Goal: Information Seeking & Learning: Learn about a topic

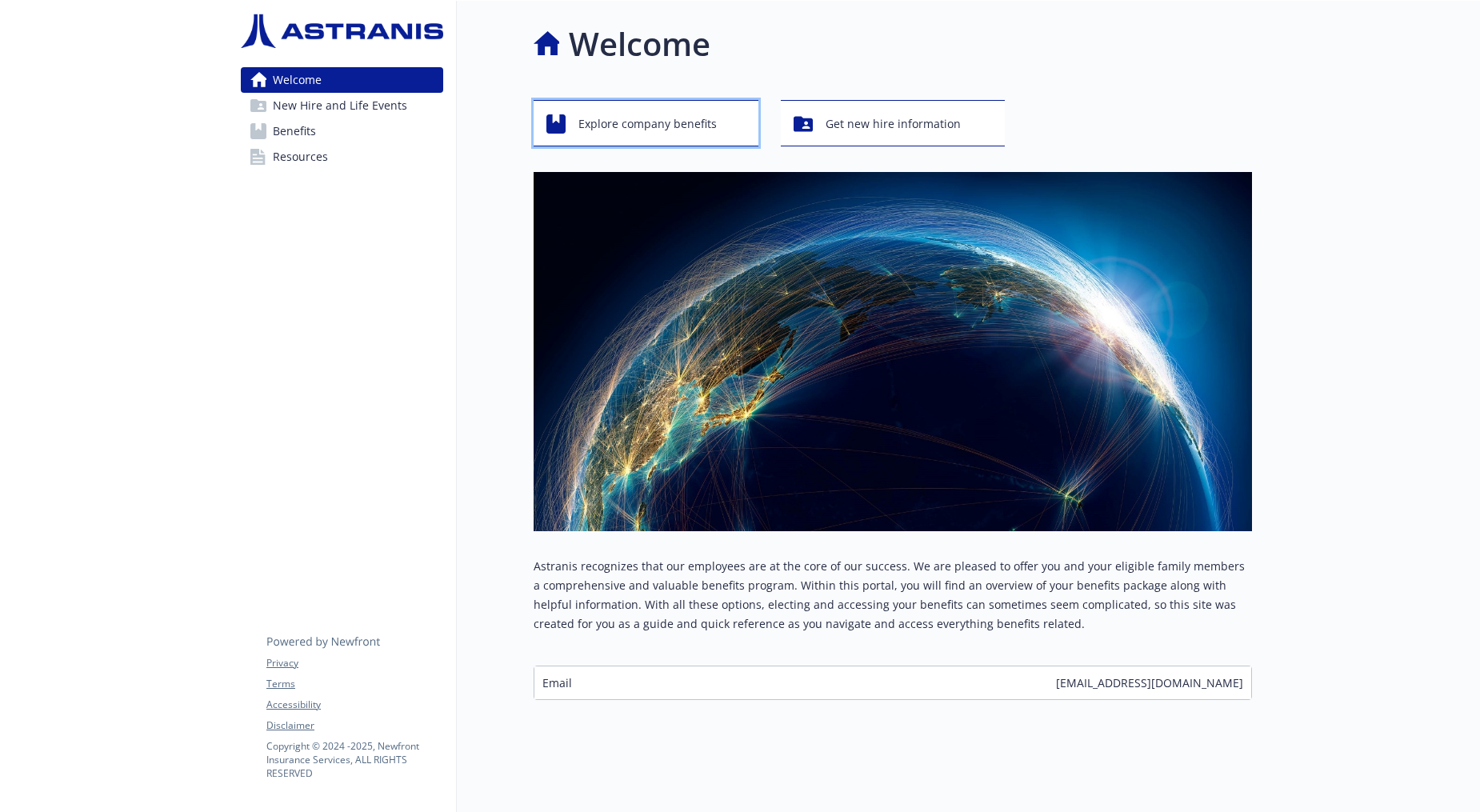
click at [659, 127] on span "Explore company benefits" at bounding box center [647, 124] width 138 height 30
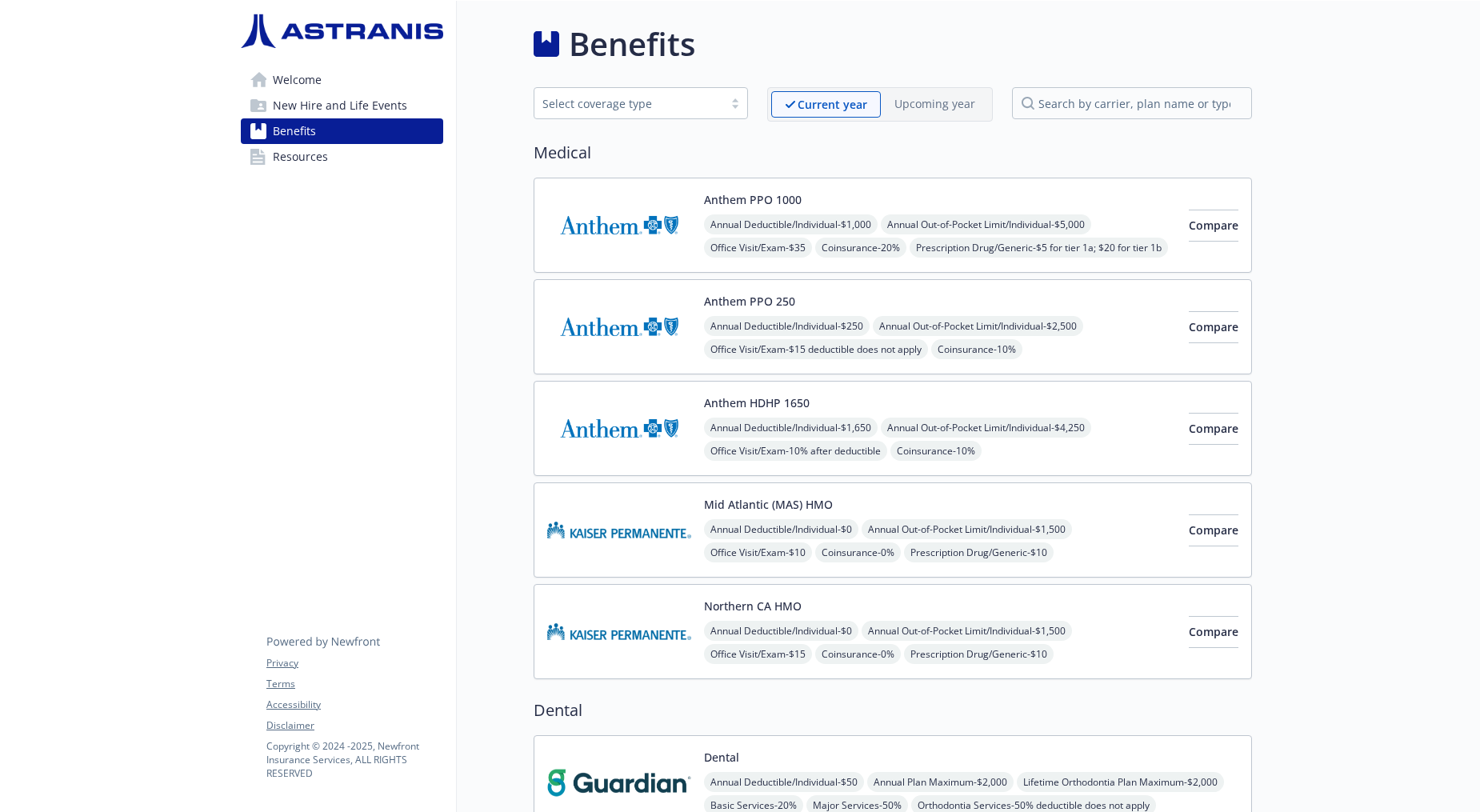
click at [656, 428] on img at bounding box center [619, 428] width 144 height 68
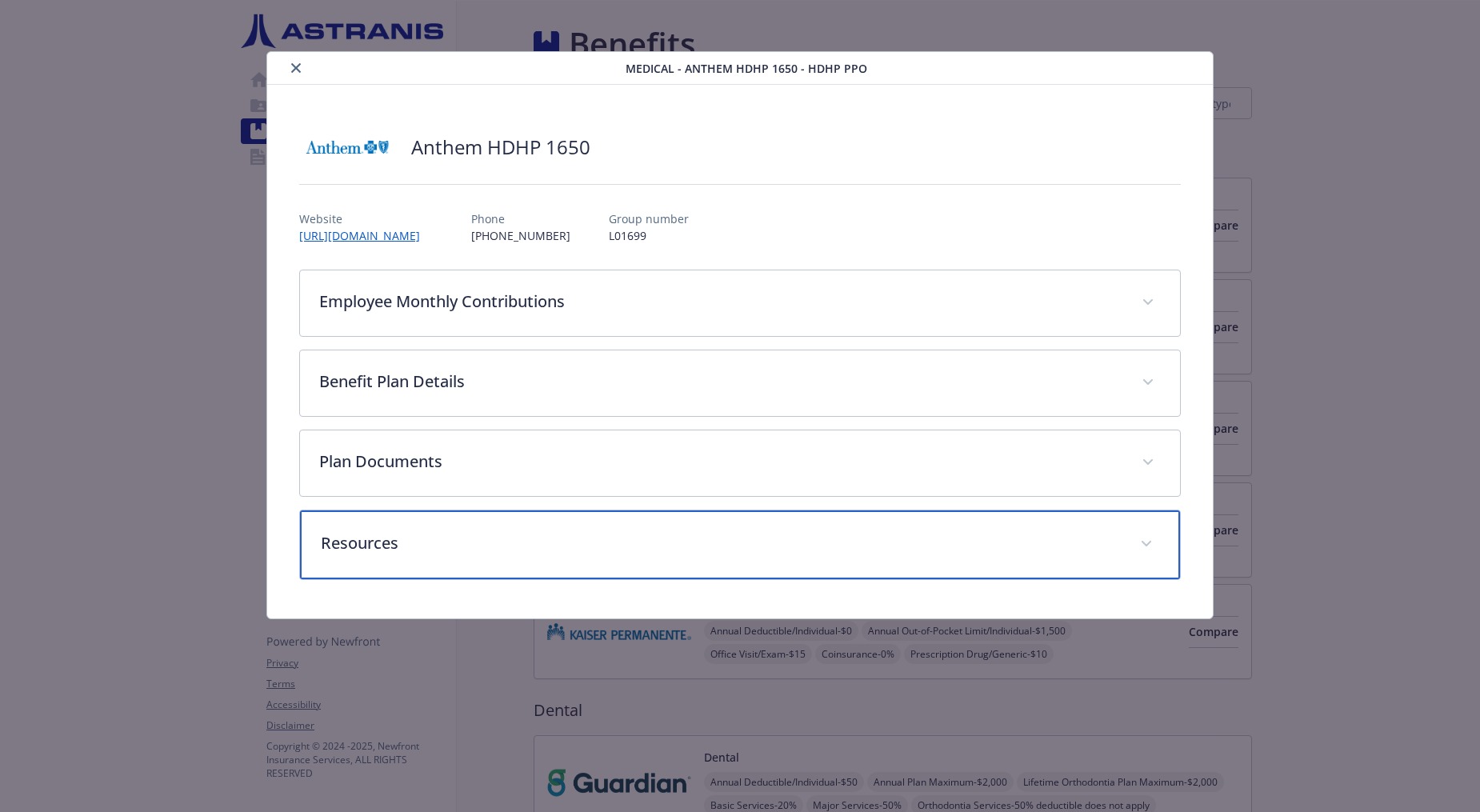
click at [388, 535] on p "Resources" at bounding box center [721, 543] width 800 height 24
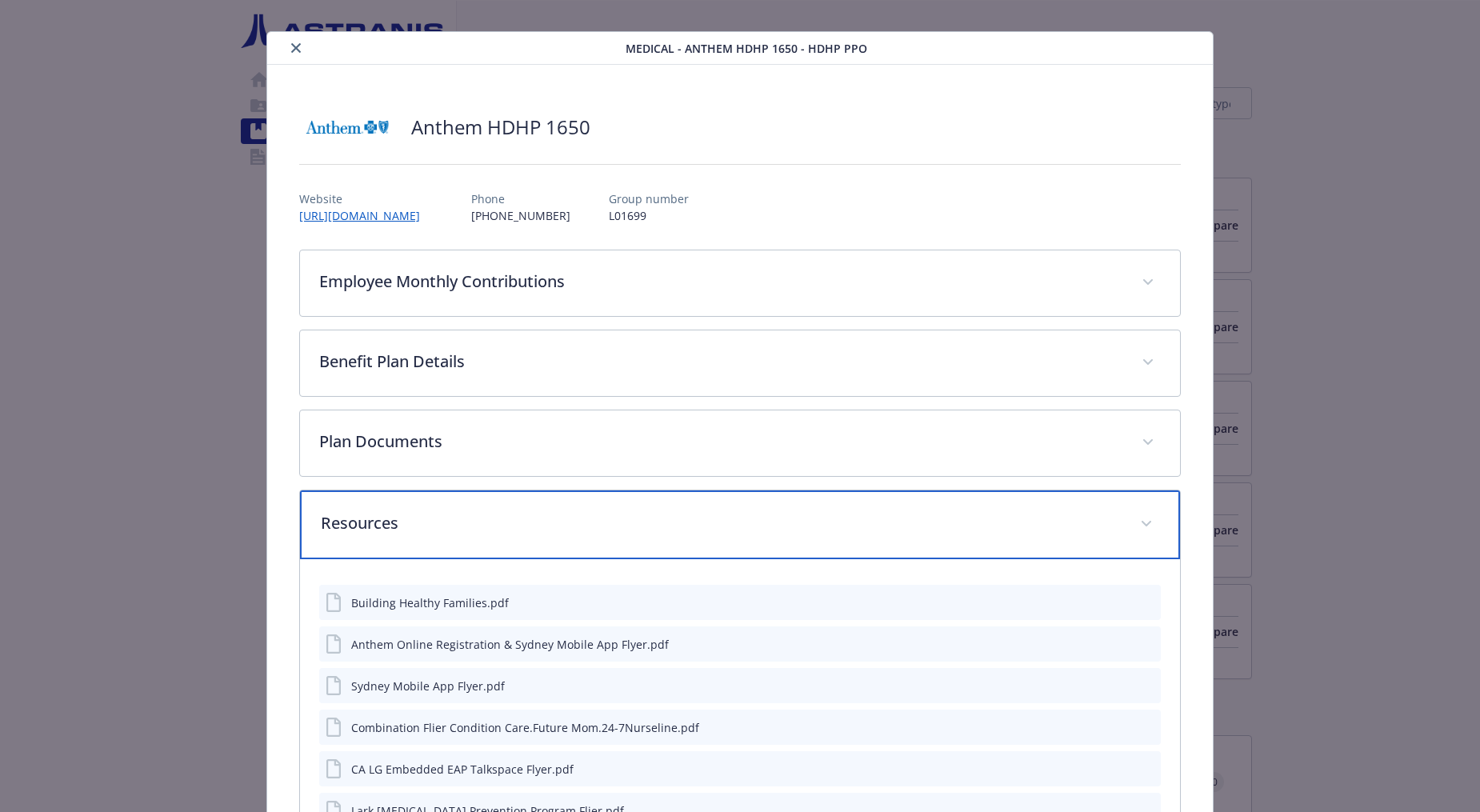
scroll to position [17, 0]
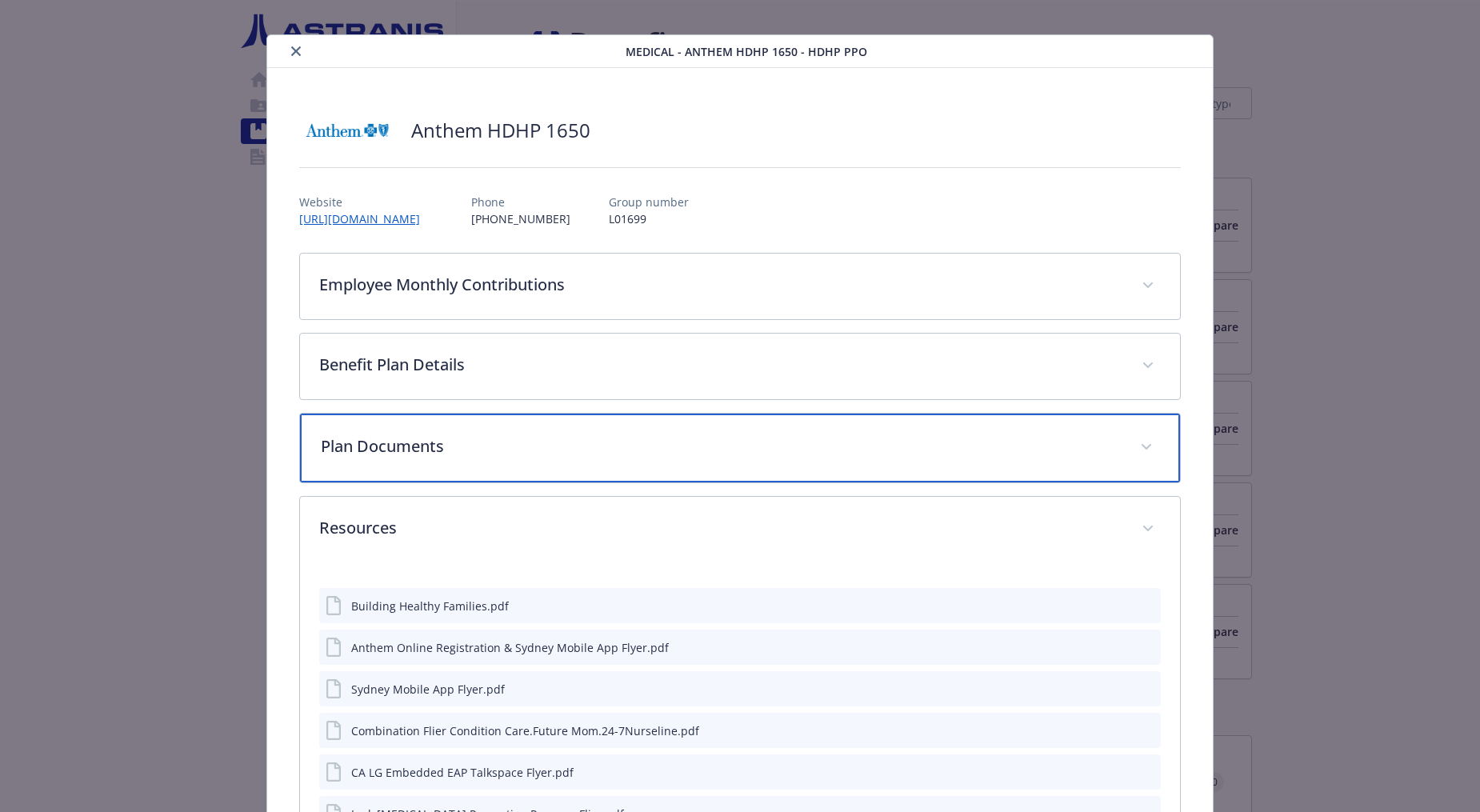
click at [411, 453] on p "Plan Documents" at bounding box center [721, 446] width 800 height 24
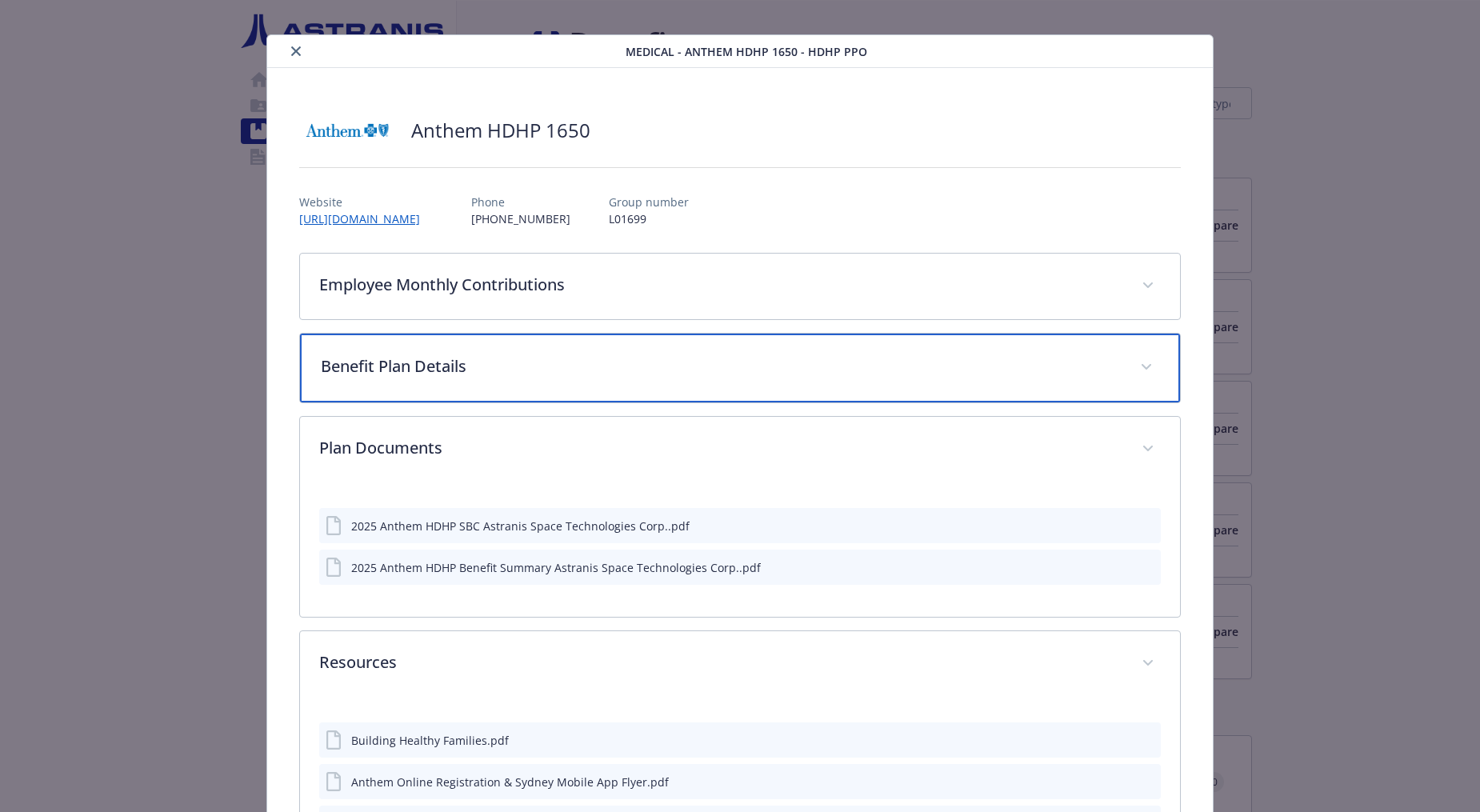
click at [386, 384] on div "Benefit Plan Details" at bounding box center [740, 368] width 880 height 69
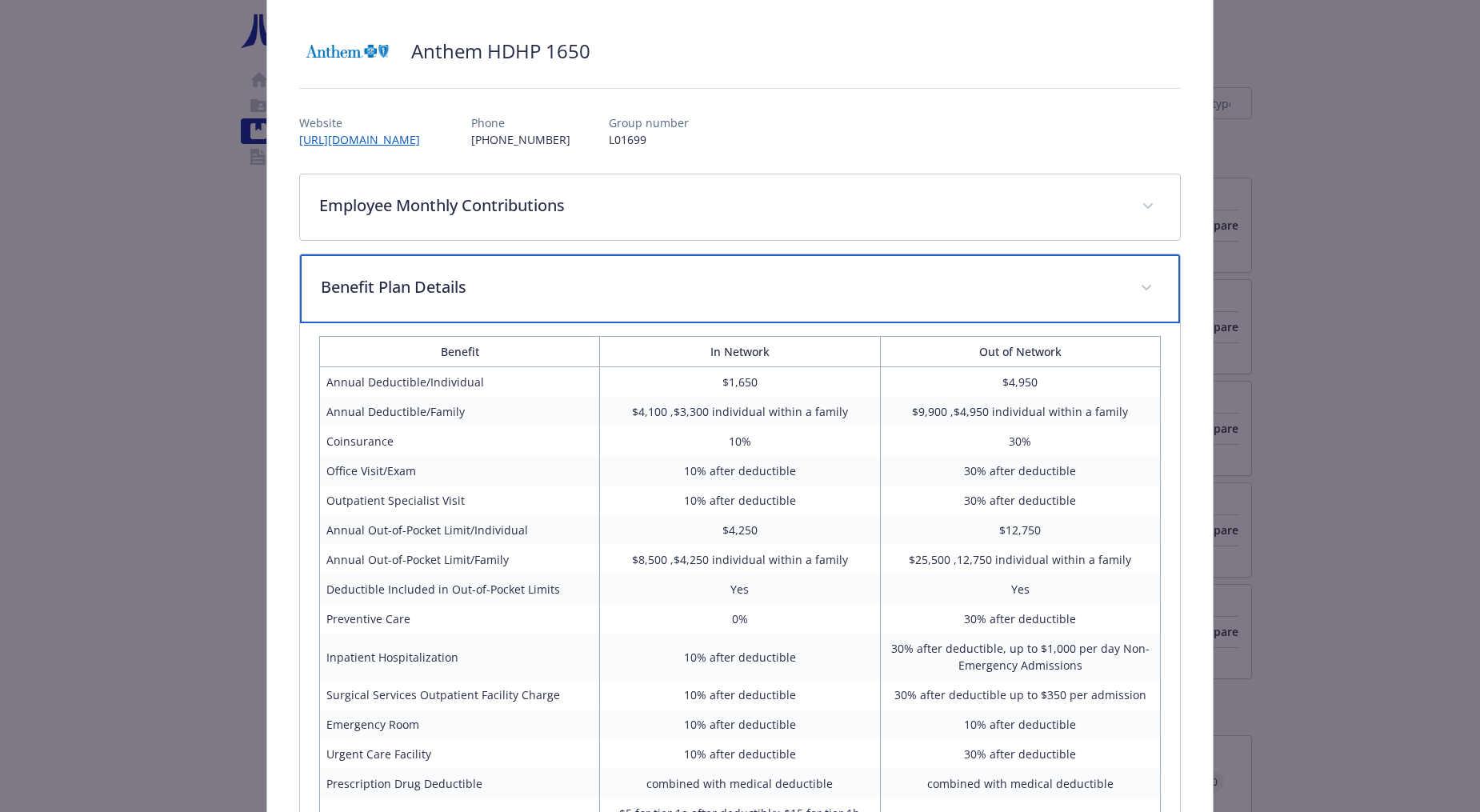
scroll to position [0, 0]
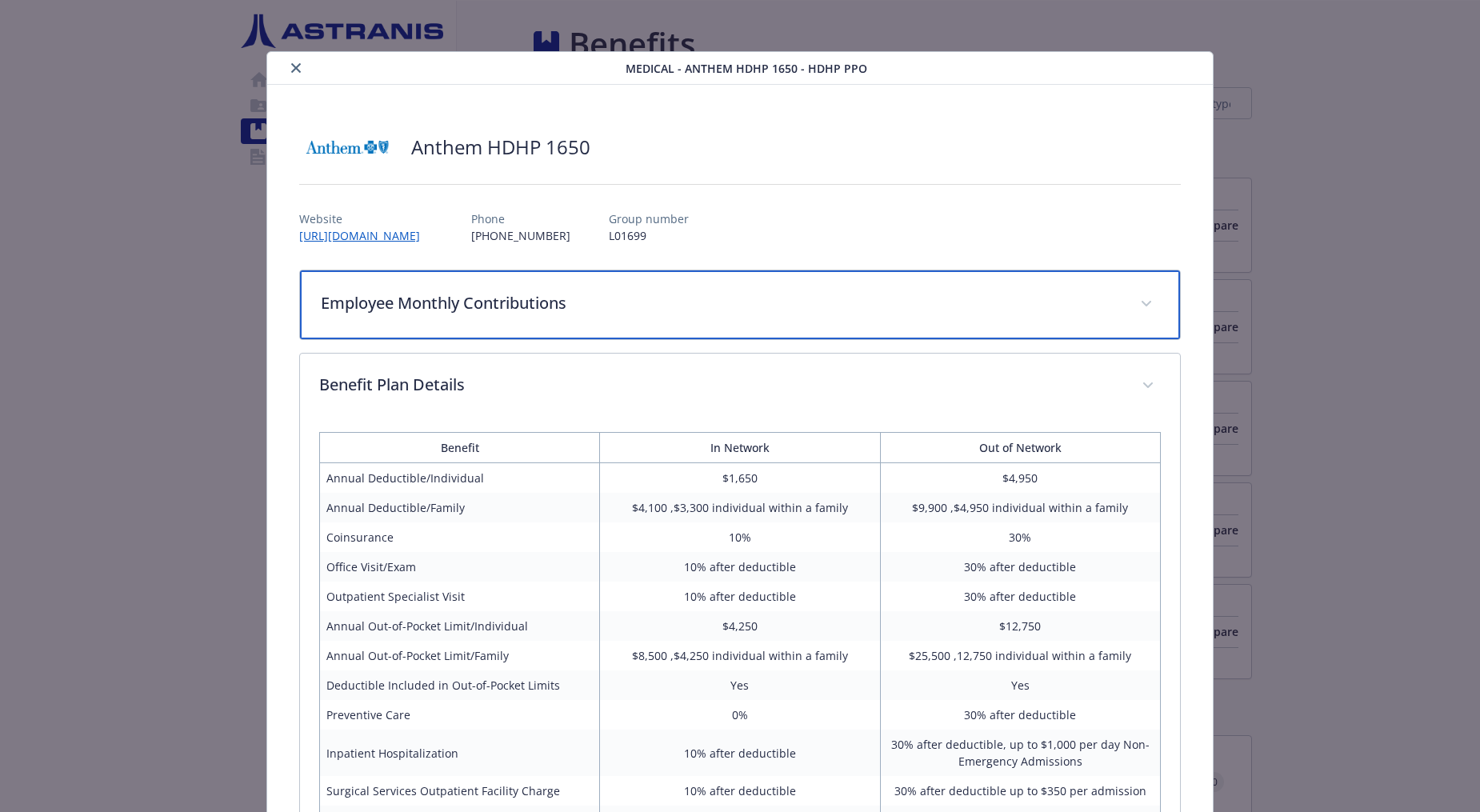
click at [385, 308] on p "Employee Monthly Contributions" at bounding box center [721, 302] width 800 height 24
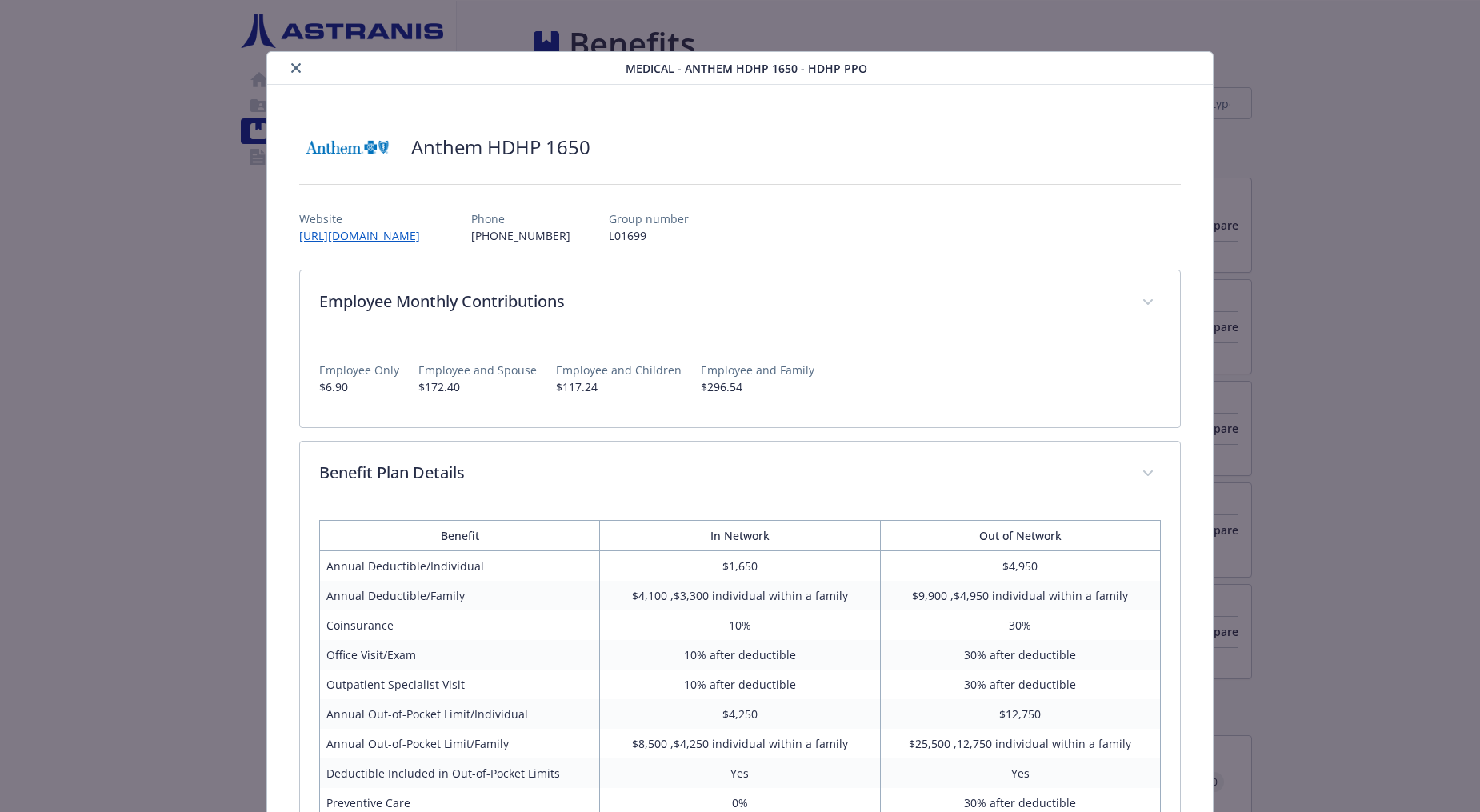
click at [846, 220] on div "Website [URL][DOMAIN_NAME] Phone [PHONE_NUMBER] Group number L01699" at bounding box center [740, 221] width 881 height 46
click at [291, 73] on button "close" at bounding box center [296, 68] width 20 height 20
